Goal: Task Accomplishment & Management: Complete application form

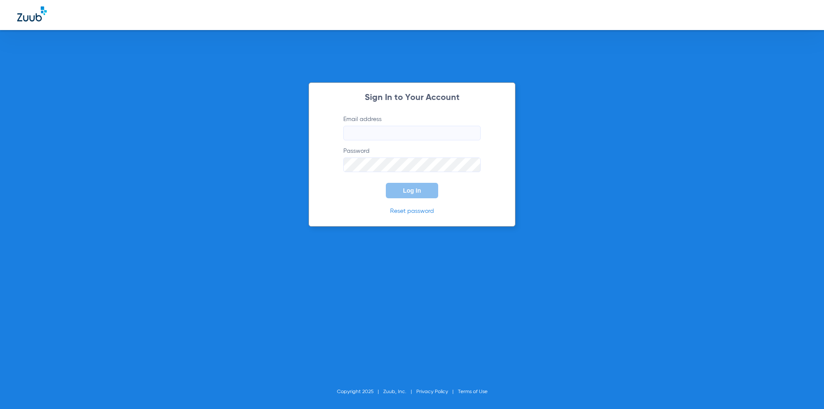
type input "[EMAIL_ADDRESS][DOMAIN_NAME]"
click at [385, 209] on p "Reset password" at bounding box center [411, 211] width 163 height 9
click at [400, 194] on button "Log In" at bounding box center [412, 190] width 52 height 15
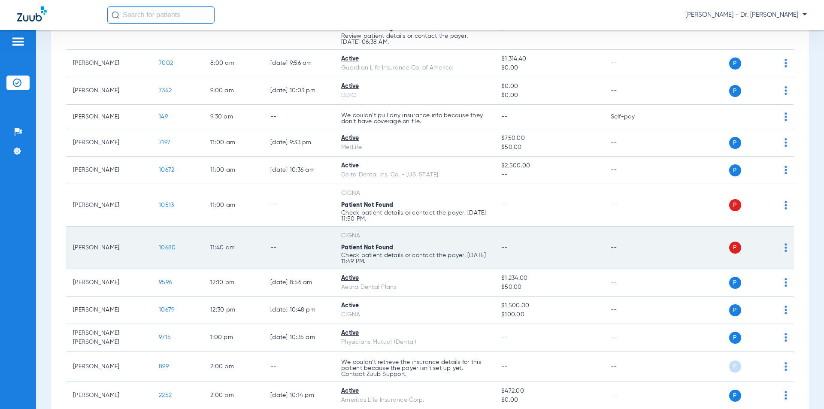
scroll to position [214, 0]
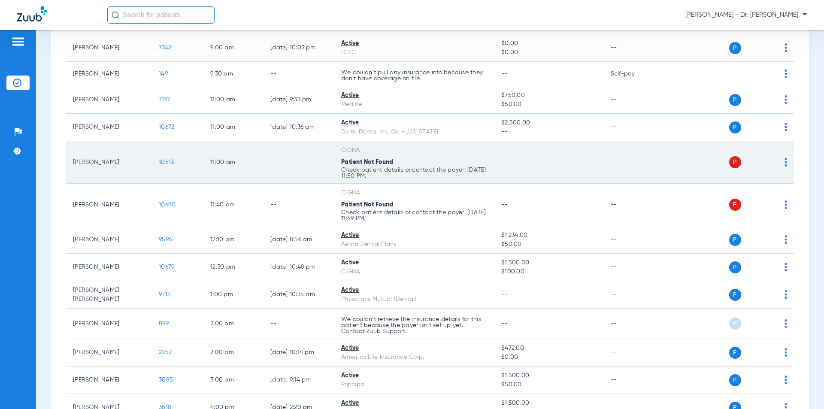
click at [161, 161] on span "10513" at bounding box center [166, 162] width 15 height 6
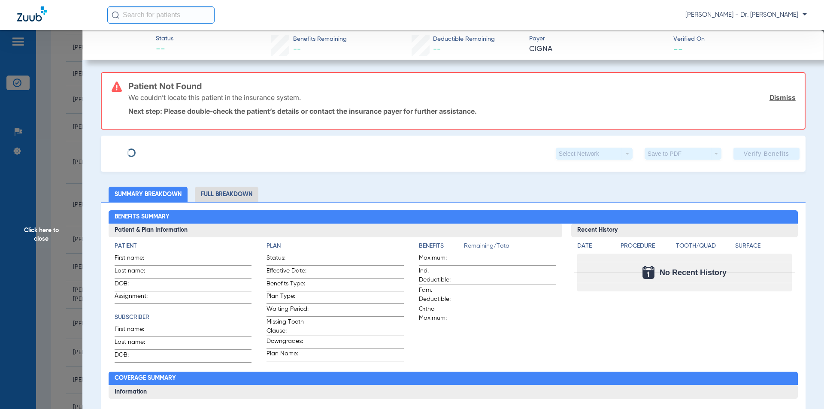
type input "[PERSON_NAME]"
type input "[DATE]"
type input "421279011"
type input "3215856"
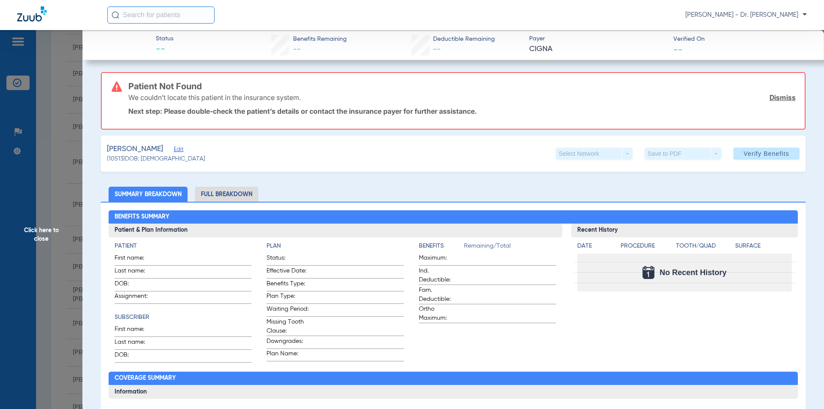
click at [178, 148] on span "Edit" at bounding box center [178, 150] width 8 height 8
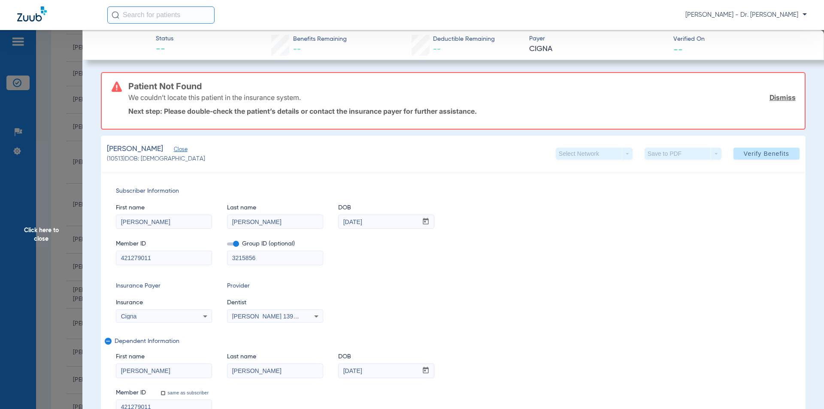
scroll to position [86, 0]
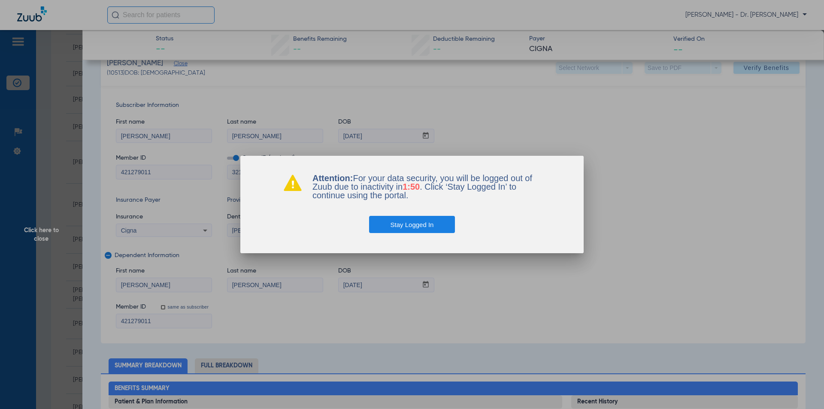
click at [406, 228] on button "Stay Logged In" at bounding box center [412, 224] width 86 height 17
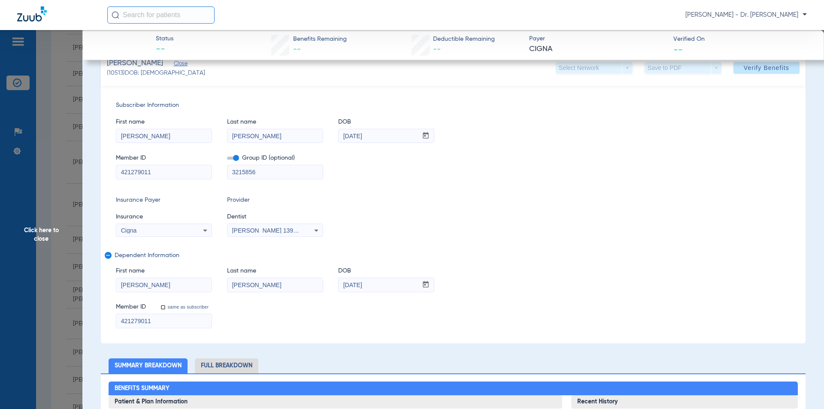
click at [42, 232] on span "Click here to close" at bounding box center [41, 234] width 82 height 409
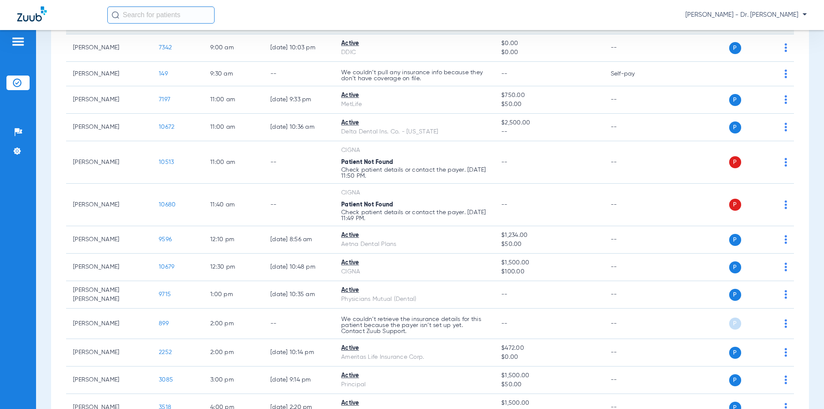
scroll to position [0, 0]
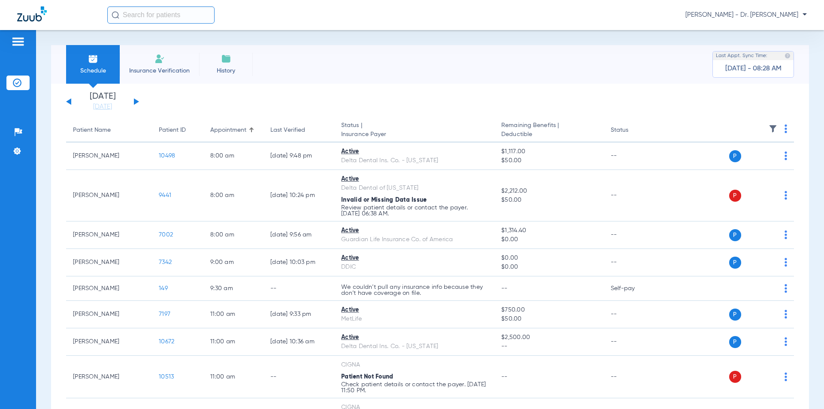
click at [160, 70] on span "Insurance Verification" at bounding box center [159, 70] width 66 height 9
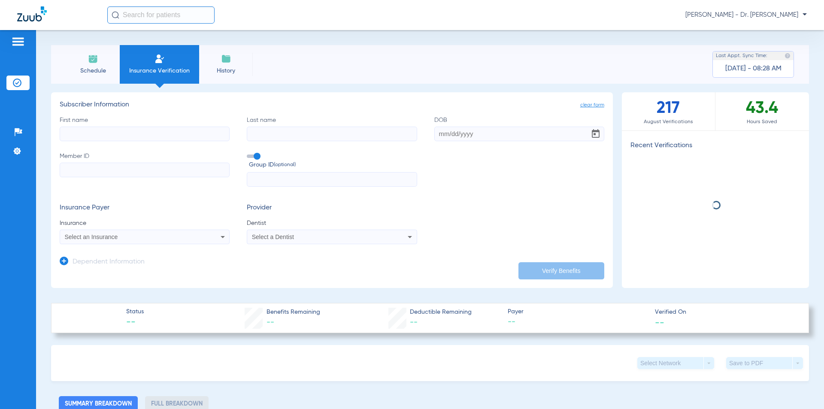
click at [147, 135] on input "First name" at bounding box center [145, 134] width 170 height 15
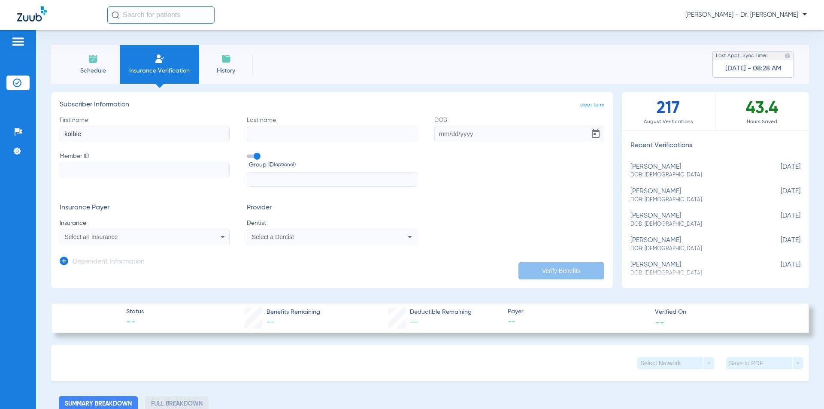
type input "kolbie"
type input "[PERSON_NAME]"
type input "[DATE]"
type input "c"
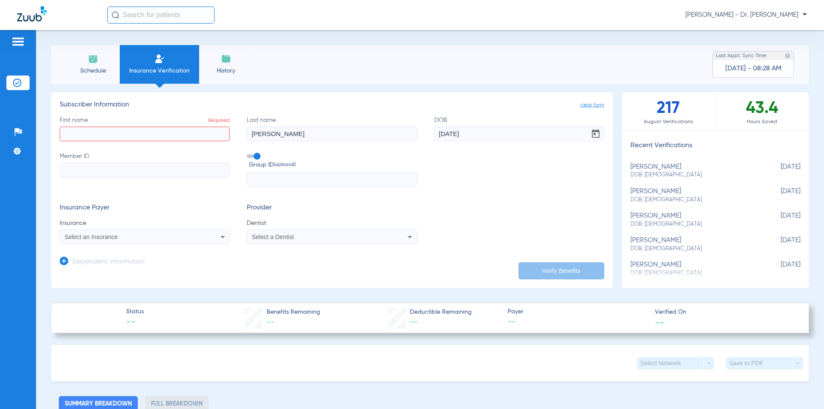
drag, startPoint x: 99, startPoint y: 133, endPoint x: 435, endPoint y: 347, distance: 398.3
click at [0, 132] on div "Patients Insurance Verification Setup Help Center Settings Schedule Insurance V…" at bounding box center [412, 234] width 824 height 409
click at [77, 59] on li "Schedule" at bounding box center [93, 64] width 54 height 39
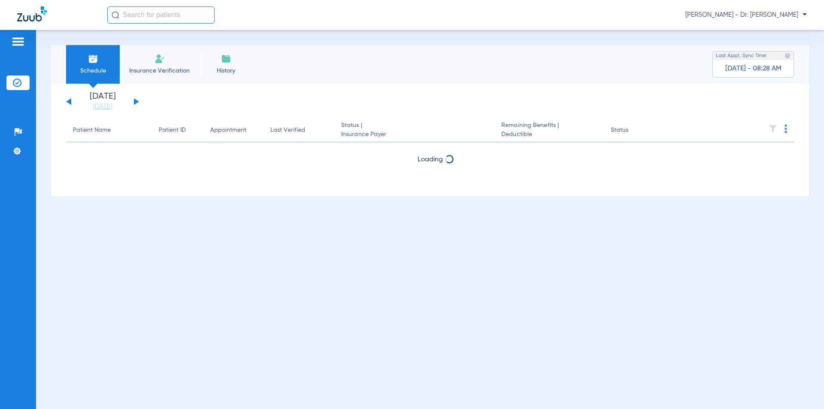
click at [133, 62] on li "Insurance Verification" at bounding box center [159, 64] width 79 height 39
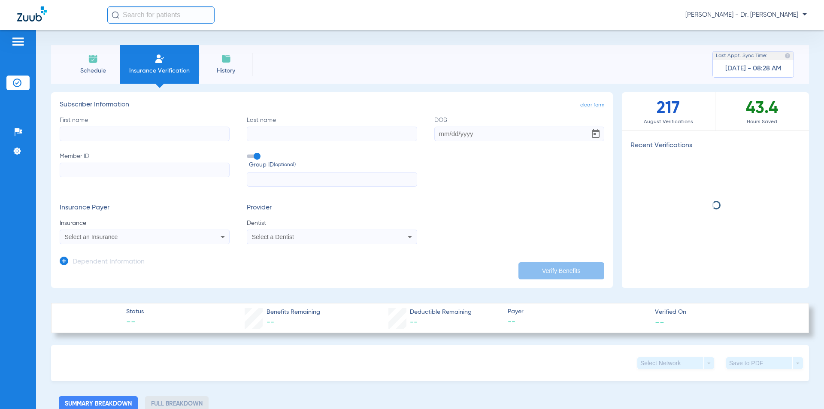
click at [103, 137] on input "First name" at bounding box center [145, 134] width 170 height 15
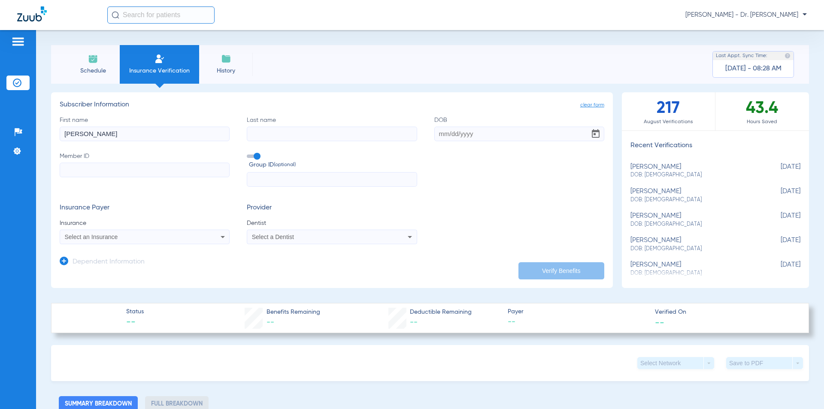
type input "[PERSON_NAME]"
type input "[DATE]"
click at [94, 165] on label "Member ID" at bounding box center [145, 169] width 170 height 35
click at [94, 165] on input "Member ID" at bounding box center [145, 170] width 170 height 15
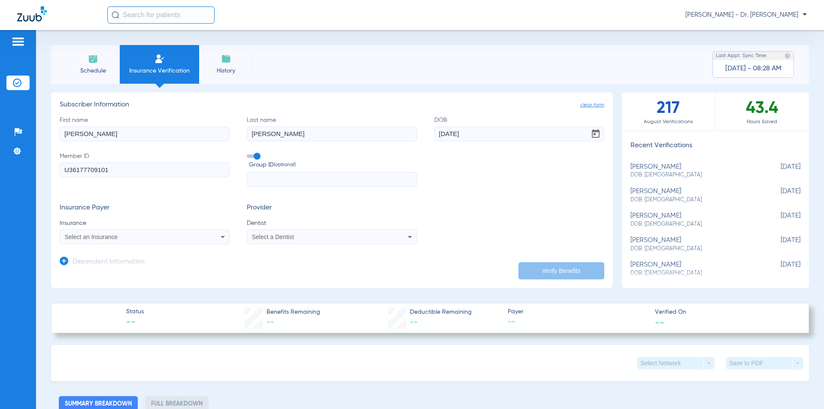
type input "U36177709101"
click at [283, 175] on input "text" at bounding box center [332, 179] width 170 height 15
type input "3345817"
click at [208, 238] on div "Select an Insurance" at bounding box center [144, 237] width 169 height 10
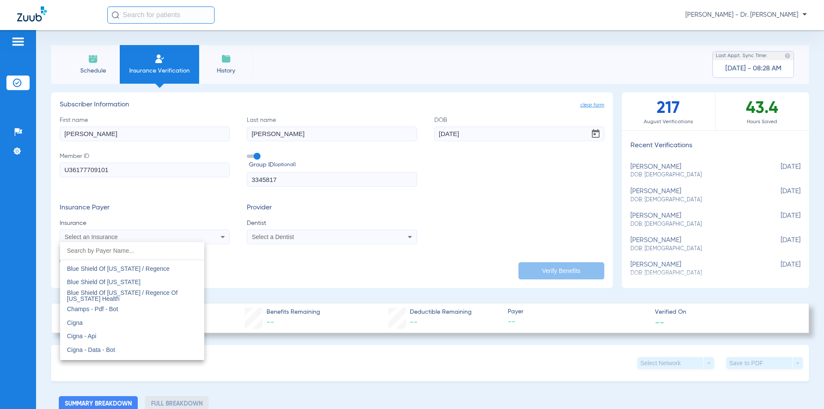
scroll to position [1244, 0]
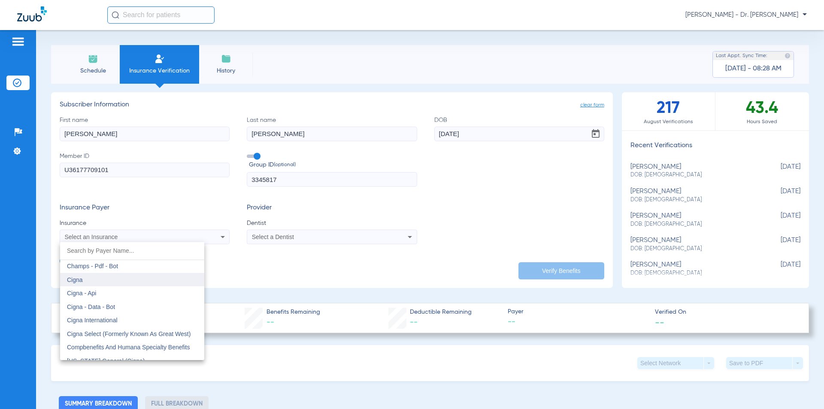
click at [83, 273] on mat-option "Cigna" at bounding box center [132, 280] width 144 height 14
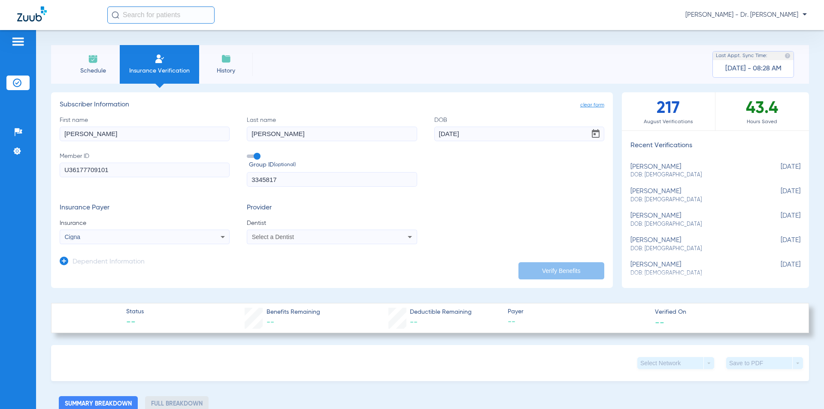
click at [270, 241] on div "Select a Dentist" at bounding box center [331, 237] width 169 height 10
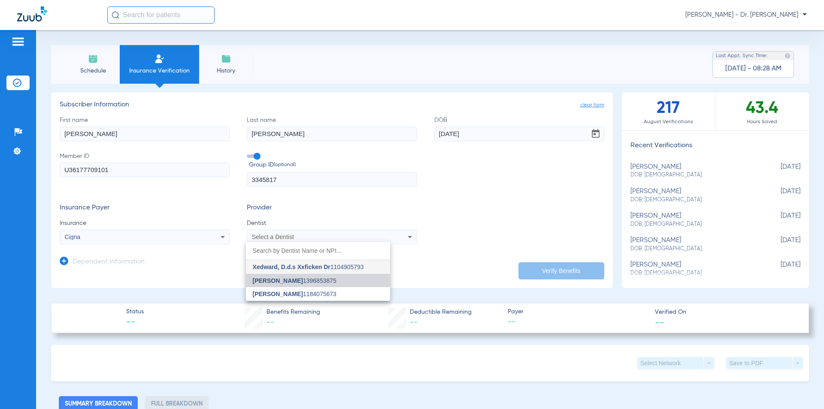
click at [271, 282] on span "[PERSON_NAME]" at bounding box center [278, 280] width 50 height 7
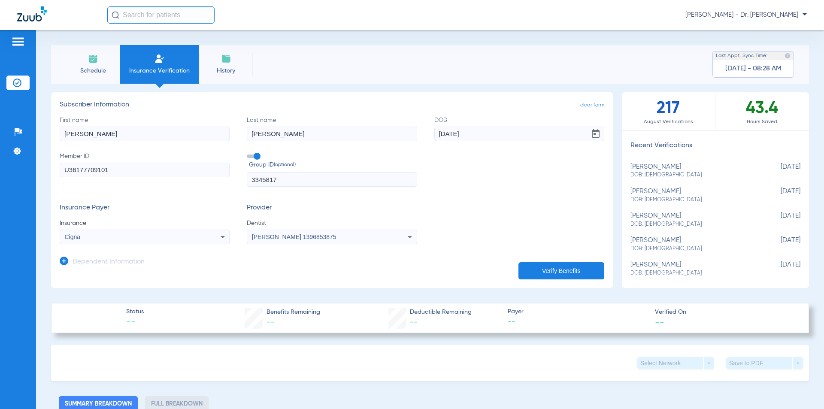
click at [54, 260] on app-manual-verification-form "clear form Subscriber Information First name [PERSON_NAME] Last name [PERSON_NA…" at bounding box center [331, 190] width 561 height 196
click at [64, 260] on icon at bounding box center [64, 261] width 9 height 9
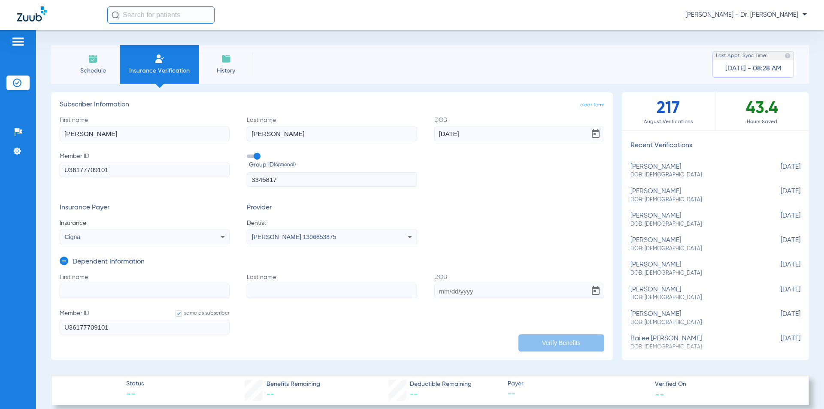
click at [100, 287] on input "First name" at bounding box center [145, 291] width 170 height 15
type input "Kolbie"
type input "[PERSON_NAME]"
type input "[DATE]"
click at [117, 326] on input "U36177709101" at bounding box center [145, 327] width 170 height 15
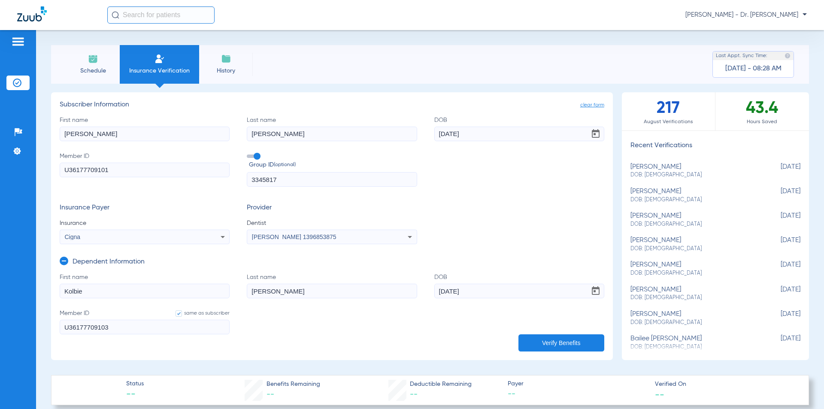
type input "U36177709103"
click at [552, 343] on button "Verify Benefits" at bounding box center [561, 342] width 86 height 17
click at [87, 74] on span "Schedule" at bounding box center [92, 70] width 41 height 9
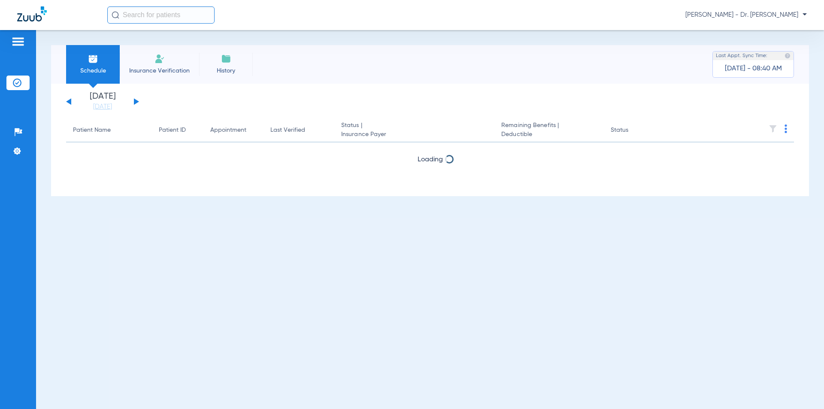
click at [142, 60] on li "Insurance Verification" at bounding box center [159, 64] width 79 height 39
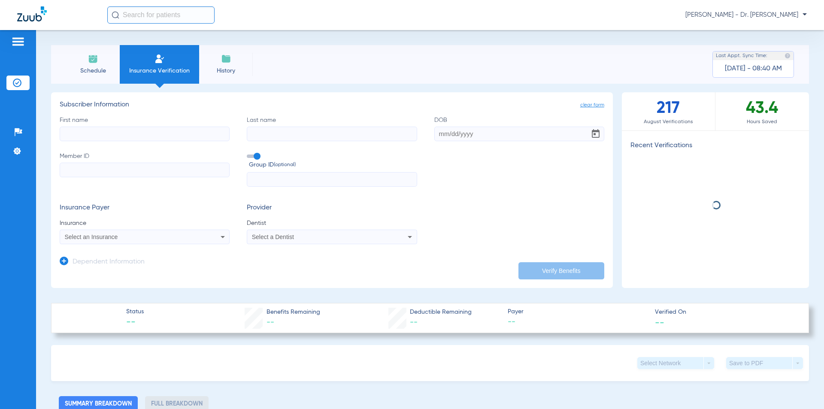
click at [151, 134] on input "First name" at bounding box center [145, 134] width 170 height 15
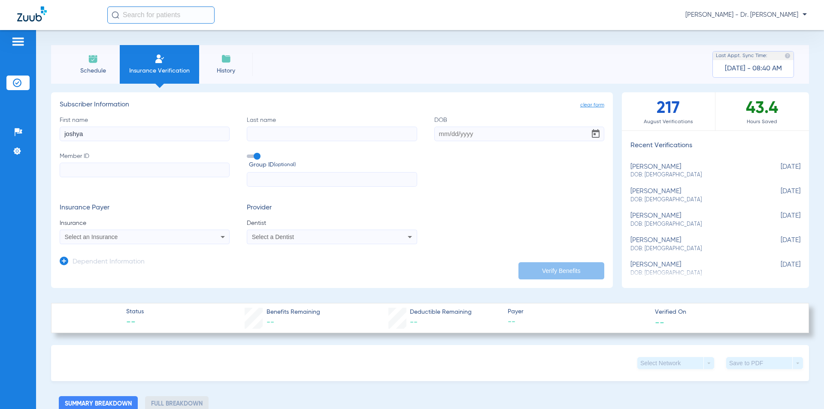
click at [162, 142] on div "First name [PERSON_NAME] Last name DOB Member ID Group ID (optional)" at bounding box center [332, 151] width 544 height 71
click at [162, 137] on input "joshya" at bounding box center [145, 134] width 170 height 15
type input "[PERSON_NAME]"
type input "[DATE]"
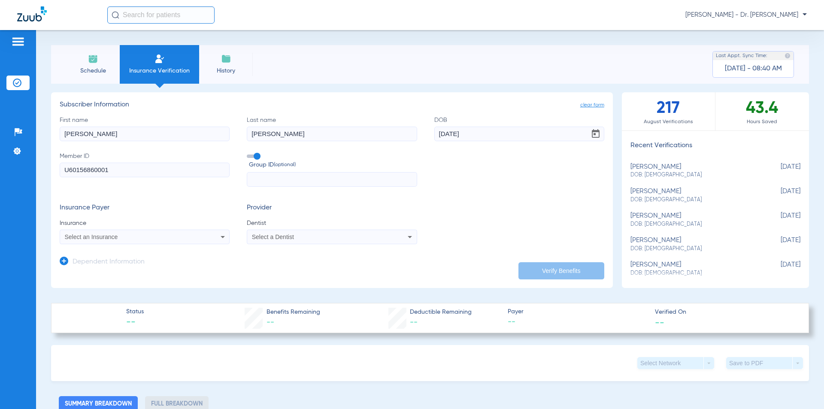
click at [100, 173] on input "U60156860001" at bounding box center [145, 170] width 170 height 15
type input "U6015686001"
click at [271, 176] on input "text" at bounding box center [332, 179] width 170 height 15
type input "3215856"
click at [133, 236] on div "Select an Insurance" at bounding box center [129, 237] width 128 height 6
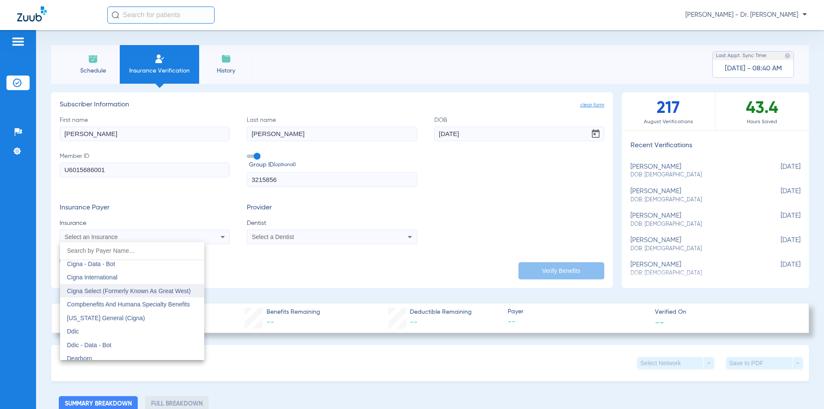
scroll to position [1244, 0]
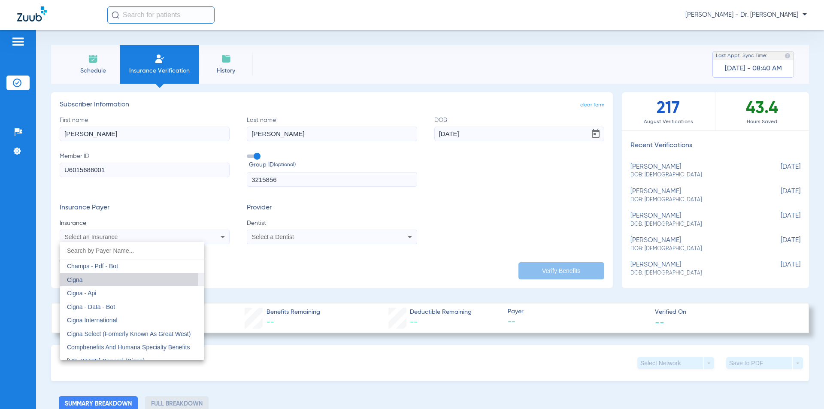
click at [74, 278] on span "Cigna" at bounding box center [75, 279] width 16 height 7
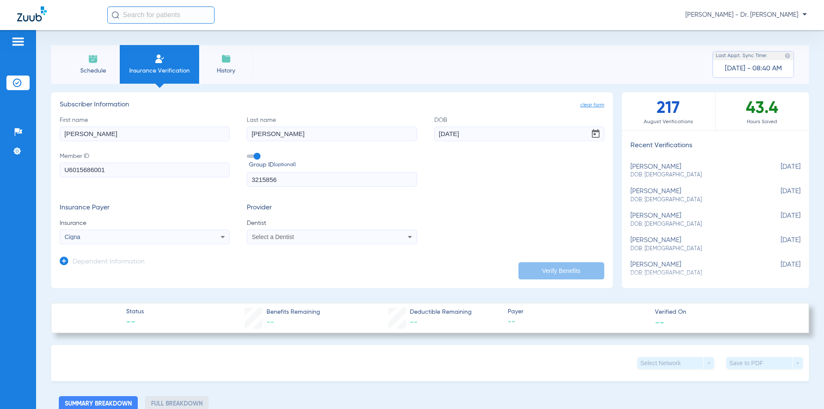
click at [272, 236] on span "Select a Dentist" at bounding box center [273, 236] width 42 height 7
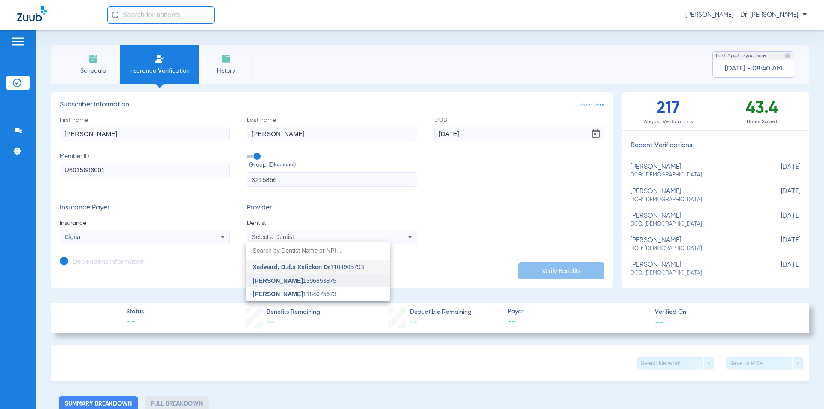
click at [276, 281] on span "[PERSON_NAME]" at bounding box center [278, 280] width 50 height 7
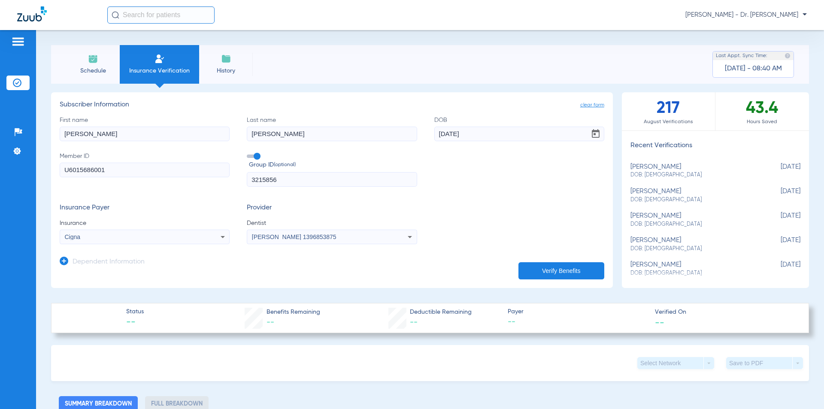
click at [59, 261] on app-manual-verification-form "clear form Subscriber Information First name [PERSON_NAME] Last name [PERSON_NA…" at bounding box center [331, 190] width 561 height 196
click at [65, 261] on icon at bounding box center [64, 261] width 9 height 9
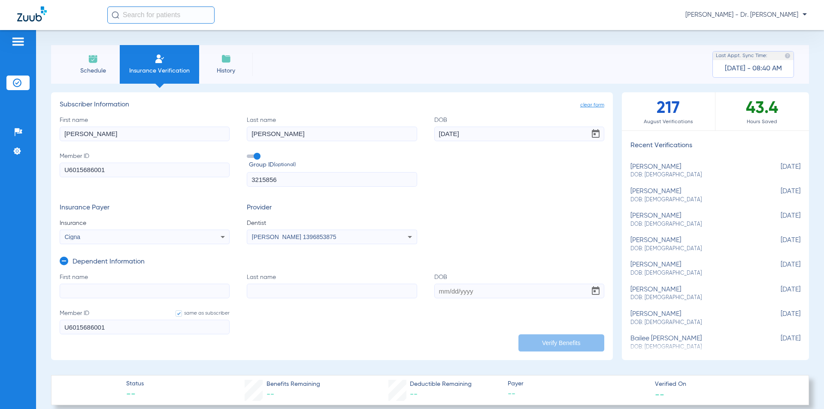
click at [89, 282] on label "First name" at bounding box center [145, 285] width 170 height 25
click at [89, 284] on input "First name" at bounding box center [145, 291] width 170 height 15
type input "Kolbie"
type input "[PERSON_NAME]"
type input "[DATE]"
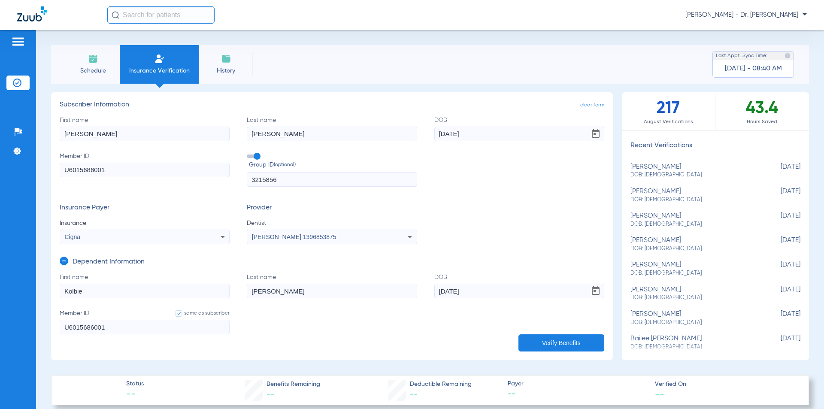
click at [127, 330] on input "U6015686001" at bounding box center [145, 327] width 170 height 15
type input "U6015686003"
click at [537, 345] on button "Verify Benefits" at bounding box center [561, 342] width 86 height 17
click at [81, 62] on li "Schedule" at bounding box center [93, 64] width 54 height 39
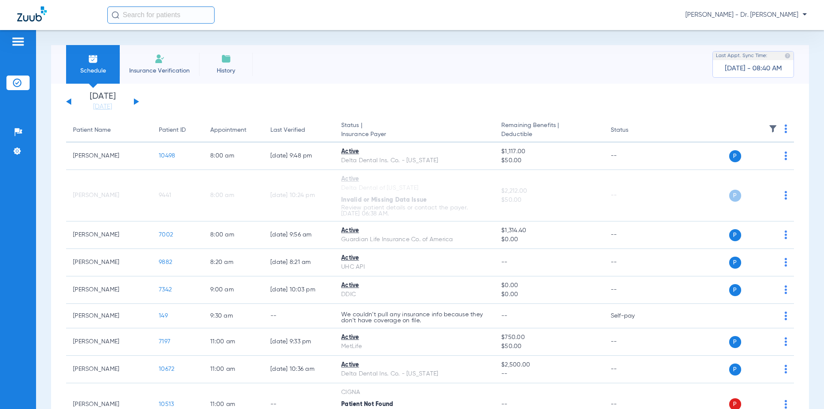
click at [169, 62] on li "Insurance Verification" at bounding box center [159, 64] width 79 height 39
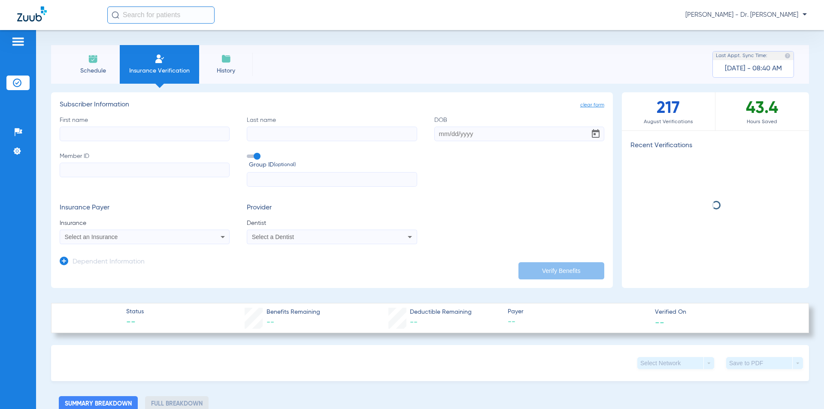
click at [120, 131] on input "First name" at bounding box center [145, 134] width 170 height 15
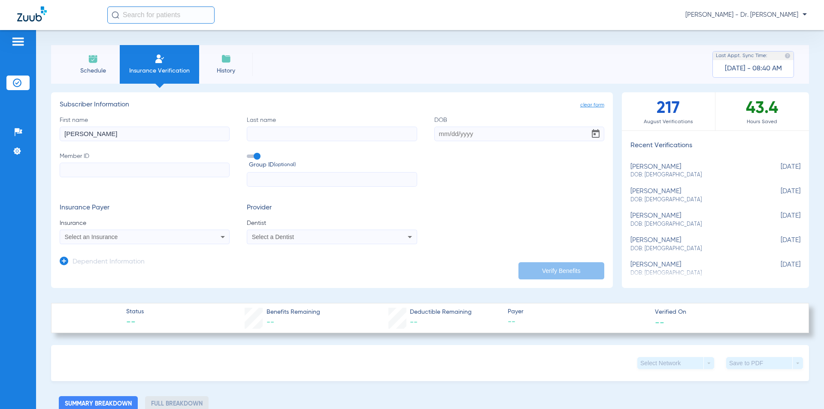
type input "[PERSON_NAME]"
type input "[DATE]"
type input "U6015686001"
click at [294, 184] on input "text" at bounding box center [332, 179] width 170 height 15
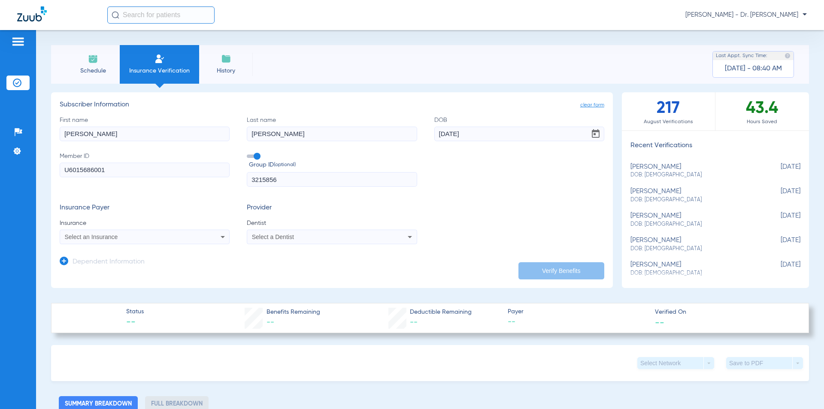
type input "3215856"
click at [152, 241] on div "Select an Insurance" at bounding box center [144, 237] width 169 height 10
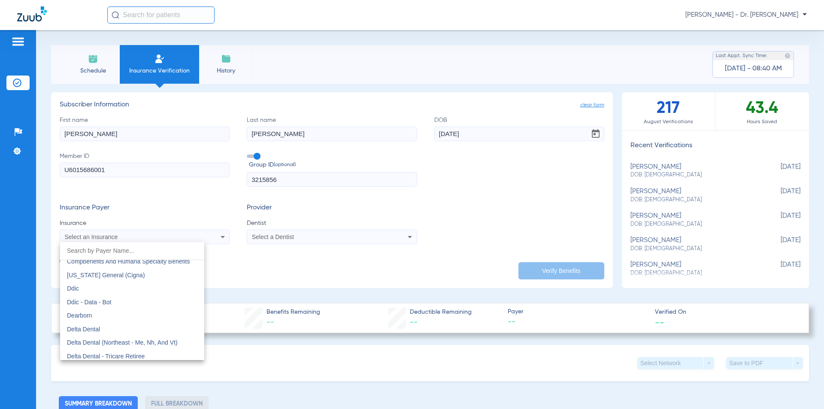
scroll to position [1244, 0]
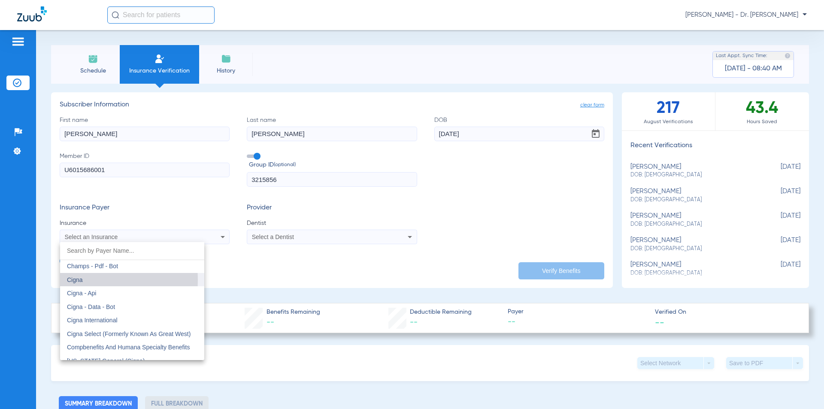
click at [76, 280] on span "Cigna" at bounding box center [75, 279] width 16 height 7
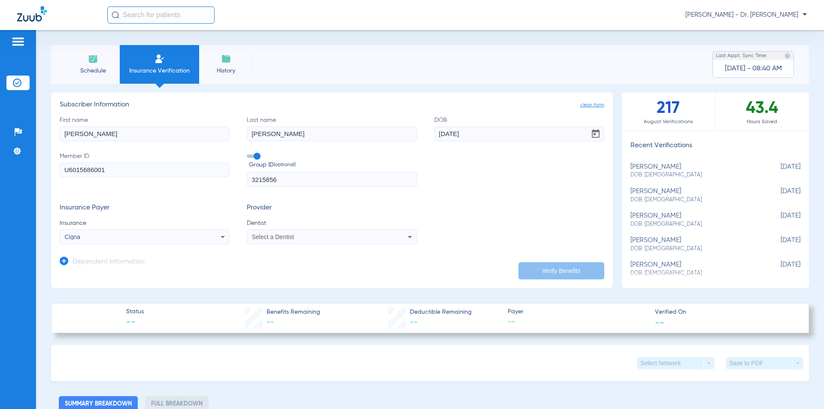
click at [297, 236] on div "Select a Dentist" at bounding box center [316, 237] width 128 height 6
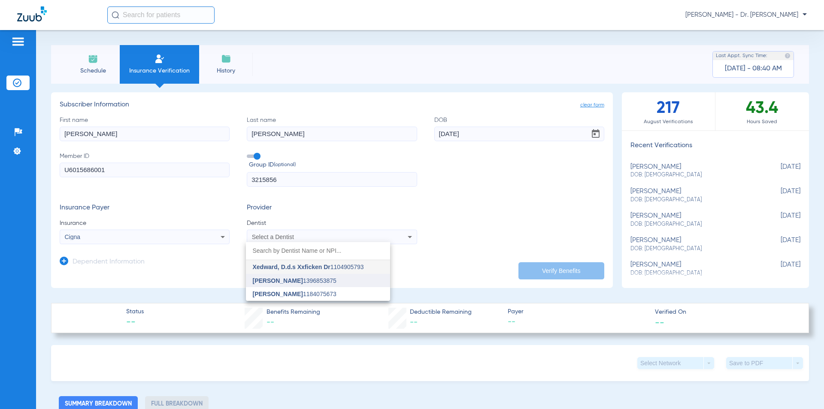
click at [276, 281] on span "[PERSON_NAME]" at bounding box center [278, 280] width 50 height 7
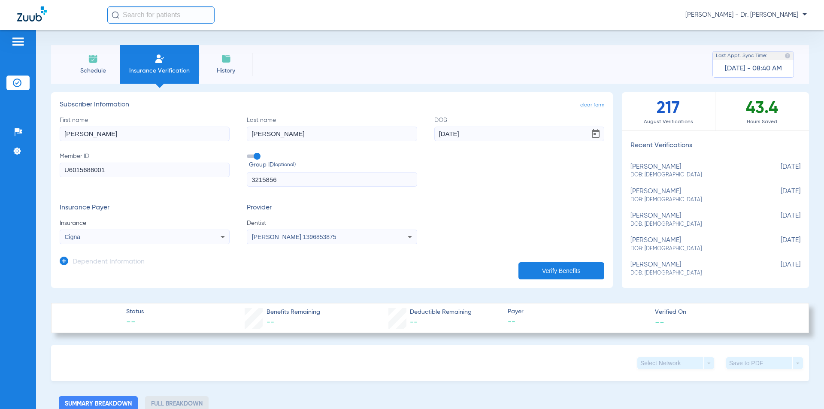
click at [90, 263] on h3 "Dependent Information" at bounding box center [108, 262] width 72 height 9
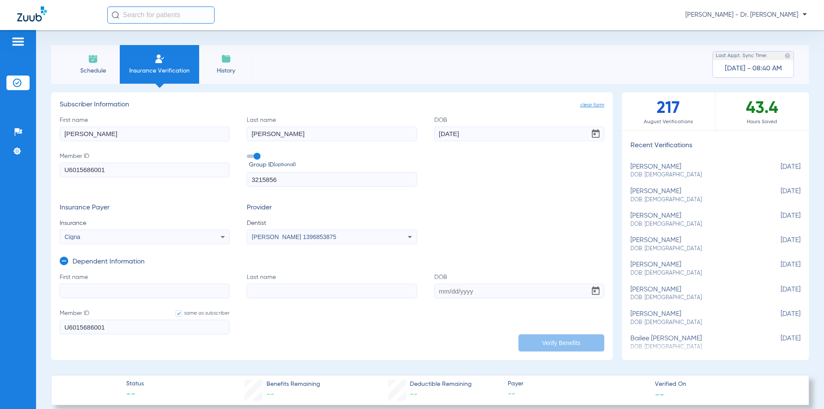
click at [90, 287] on input "First name" at bounding box center [145, 291] width 170 height 15
type input "kolbie"
type input "[PERSON_NAME]"
type input "[DATE]"
click at [115, 324] on input "U6015686001" at bounding box center [145, 327] width 170 height 15
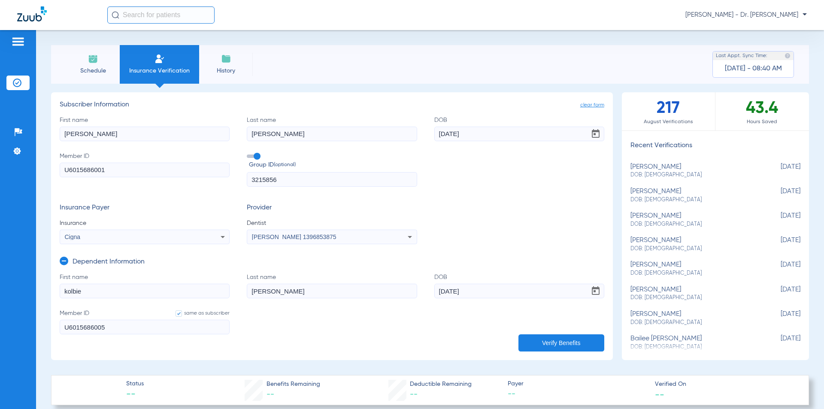
type input "U6015686005"
click at [544, 345] on button "Verify Benefits" at bounding box center [561, 342] width 86 height 17
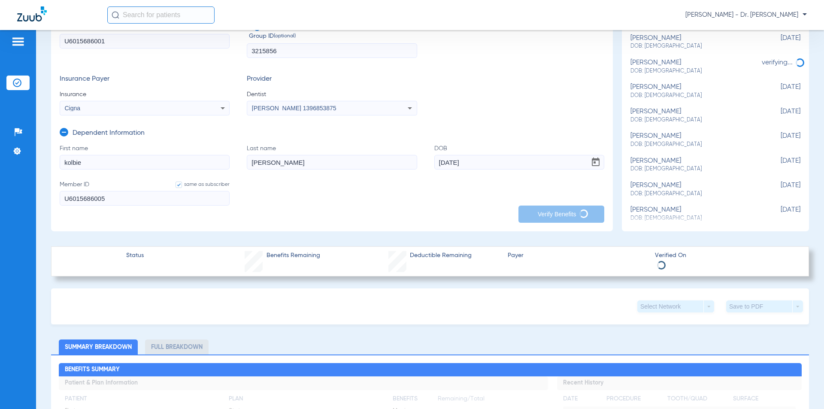
scroll to position [214, 0]
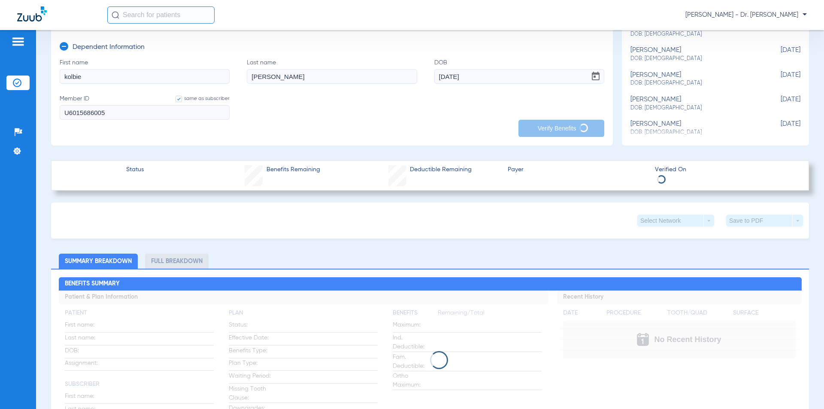
click at [287, 254] on ul "Summary Breakdown Full Breakdown" at bounding box center [430, 261] width 758 height 15
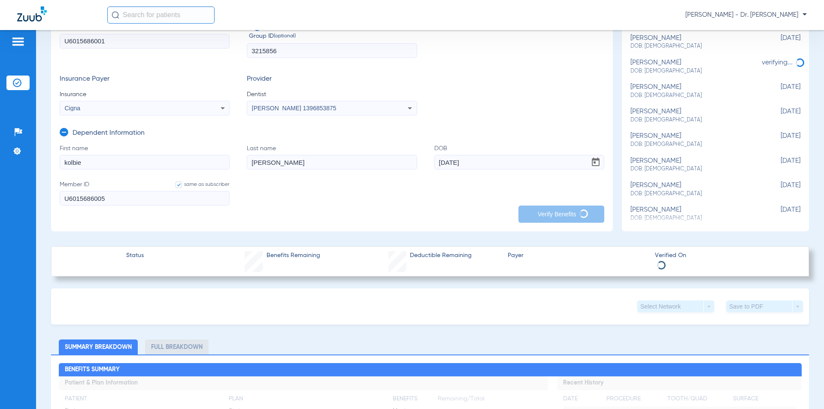
scroll to position [172, 0]
